Goal: Task Accomplishment & Management: Use online tool/utility

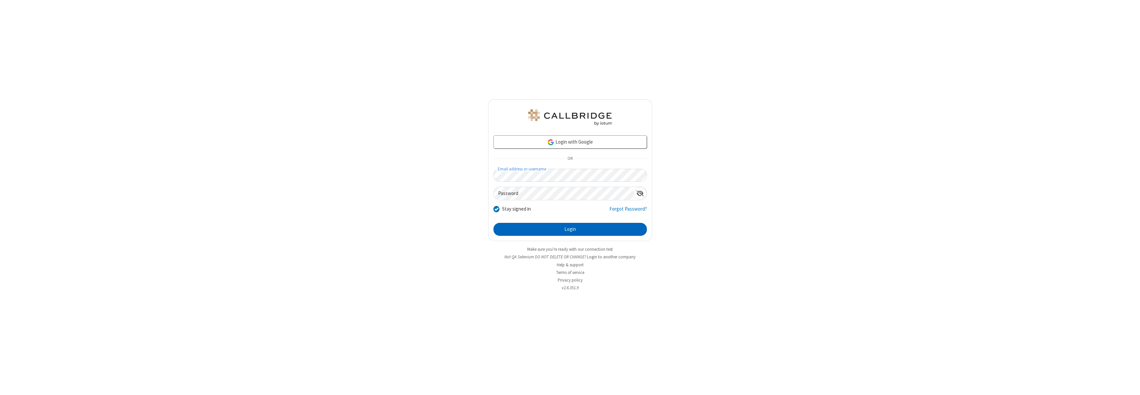
click at [570, 229] on button "Login" at bounding box center [570, 229] width 153 height 13
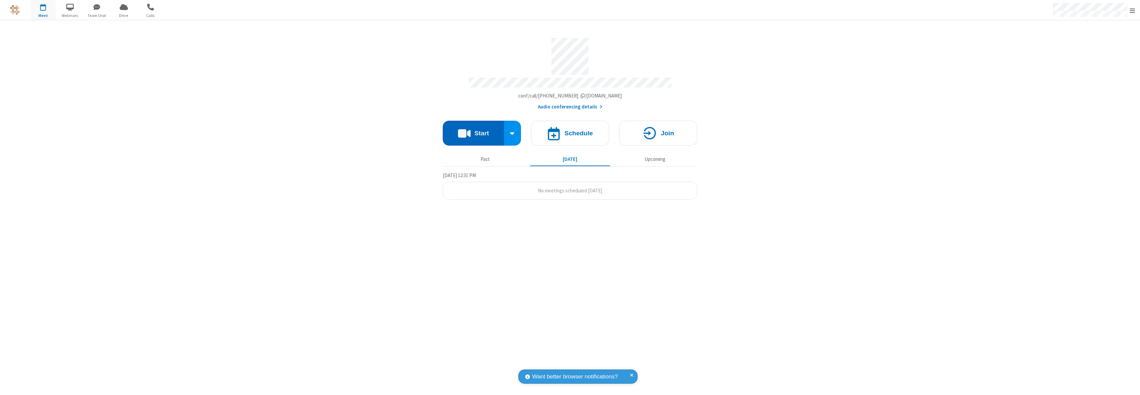
click at [473, 130] on button "Start" at bounding box center [473, 133] width 61 height 25
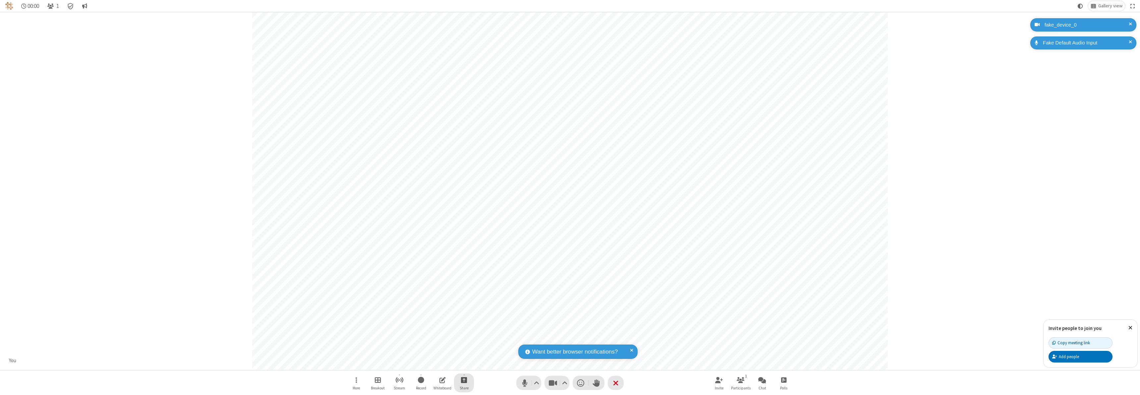
click at [464, 380] on span "Start sharing" at bounding box center [464, 380] width 6 height 8
click at [437, 352] on span "Present files & media" at bounding box center [438, 352] width 8 height 6
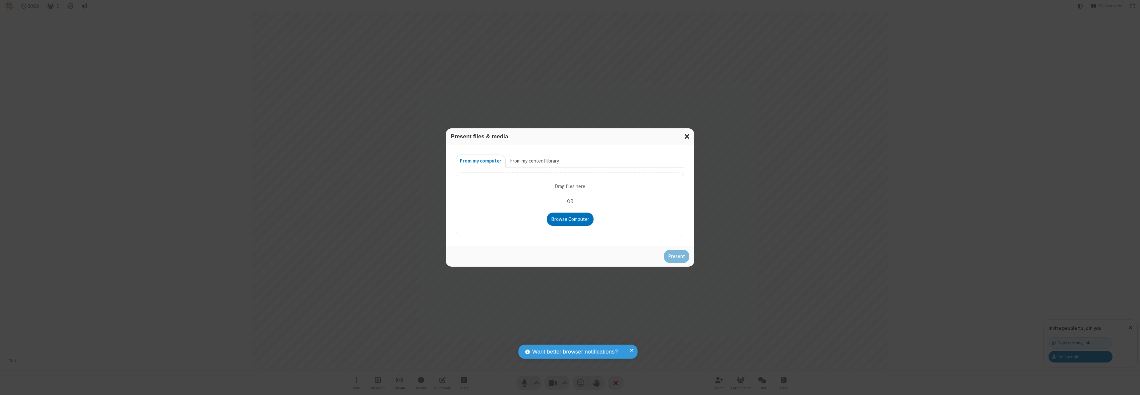
click at [534, 161] on button "From my content library" at bounding box center [535, 160] width 58 height 13
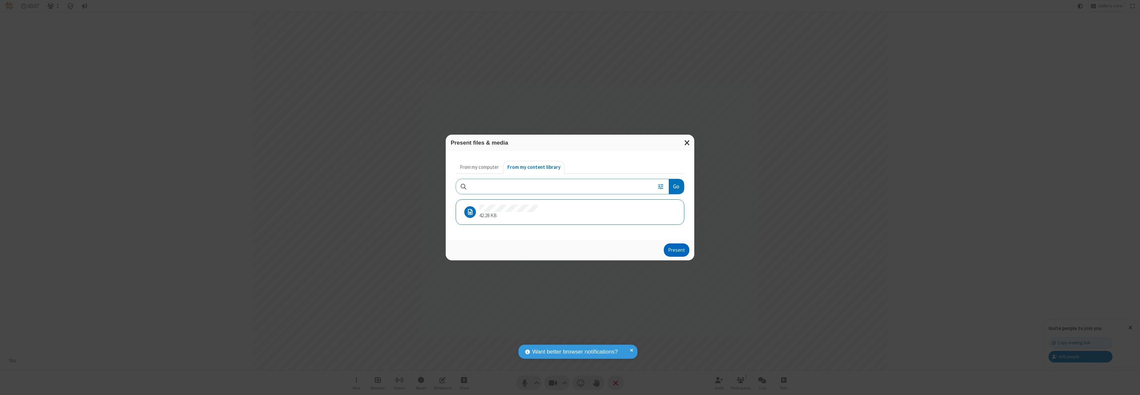
click at [677, 250] on button "Present" at bounding box center [677, 249] width 26 height 13
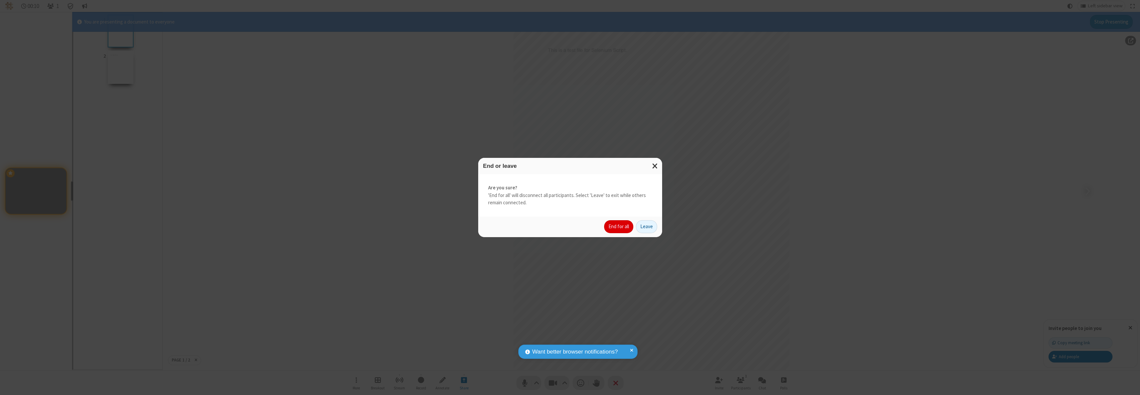
click at [619, 226] on button "End for all" at bounding box center [618, 226] width 29 height 13
